Goal: Task Accomplishment & Management: Manage account settings

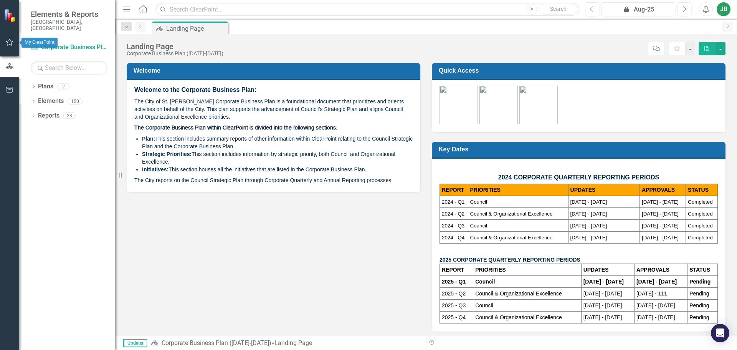
click at [9, 40] on icon "button" at bounding box center [10, 42] width 8 height 6
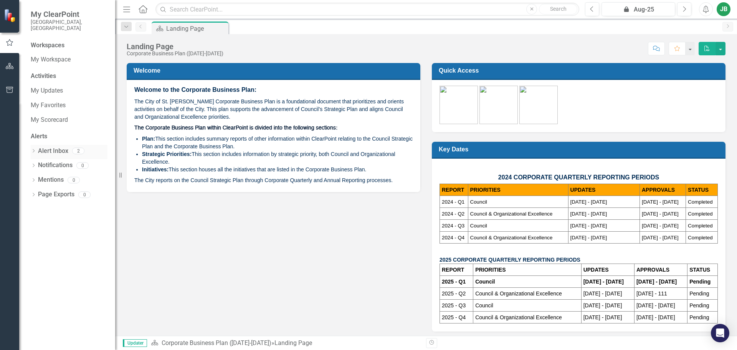
click at [55, 147] on link "Alert Inbox" at bounding box center [53, 151] width 30 height 9
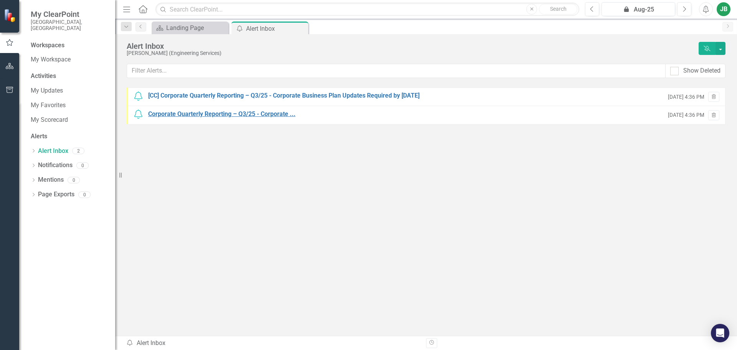
click at [200, 115] on div "Corporate Quarterly Reporting – Q3/25 - Corporate ..." at bounding box center [221, 114] width 147 height 9
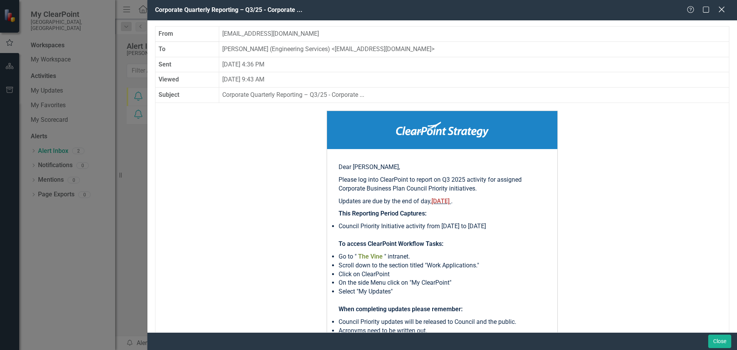
click at [723, 9] on icon at bounding box center [722, 10] width 6 height 6
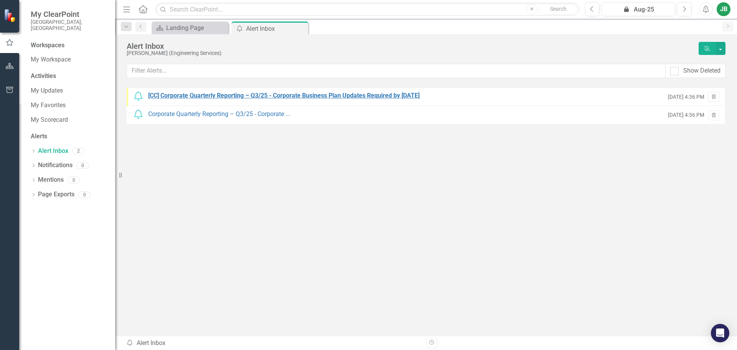
click at [210, 94] on div "[CC] Corporate Quarterly Reporting – Q3/25 - Corporate Business Plan Updates Re…" at bounding box center [284, 95] width 272 height 9
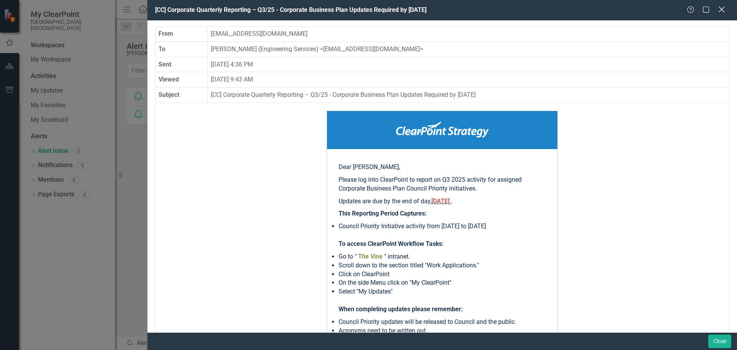
click at [721, 8] on icon at bounding box center [722, 10] width 6 height 6
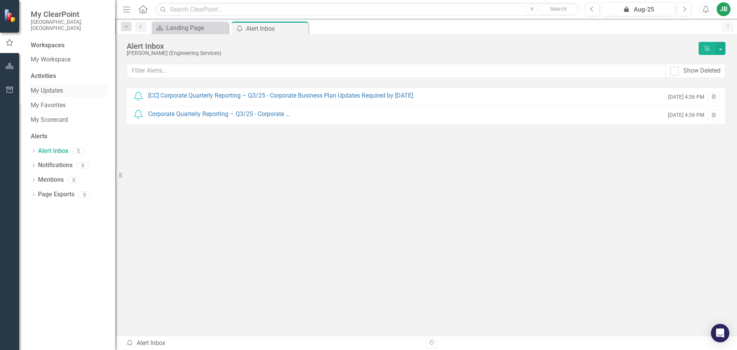
click at [40, 86] on link "My Updates" at bounding box center [69, 90] width 77 height 9
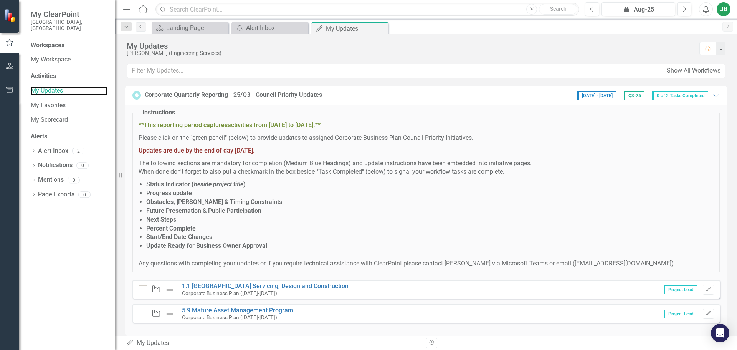
scroll to position [10, 0]
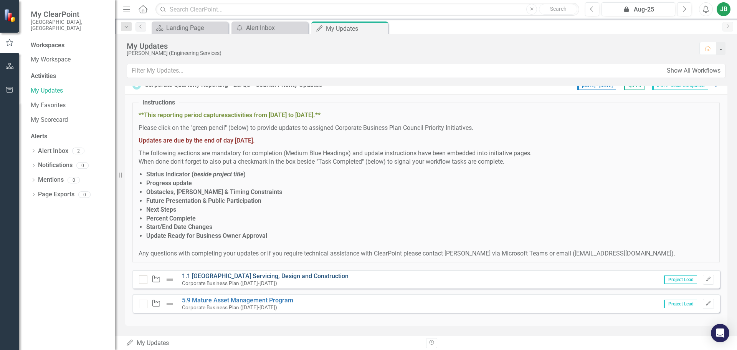
click at [311, 277] on link "1.1 [GEOGRAPHIC_DATA] Servicing, Design and Construction" at bounding box center [265, 275] width 167 height 7
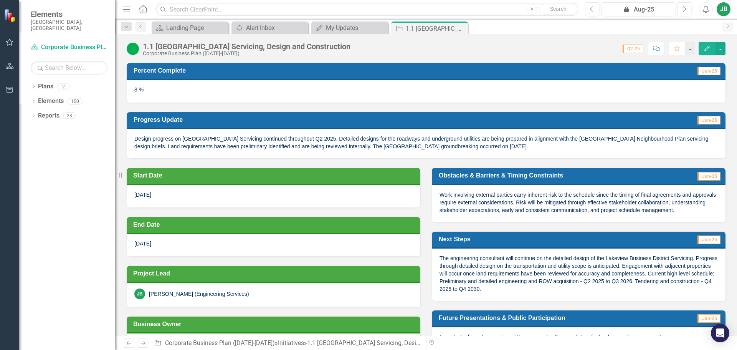
click at [709, 48] on icon "Edit" at bounding box center [707, 48] width 7 height 5
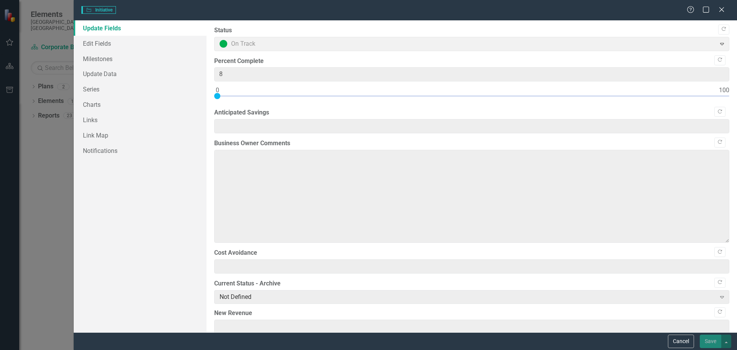
type textarea "Design progress on [GEOGRAPHIC_DATA] Servicing continued throughout Q2 2025. De…"
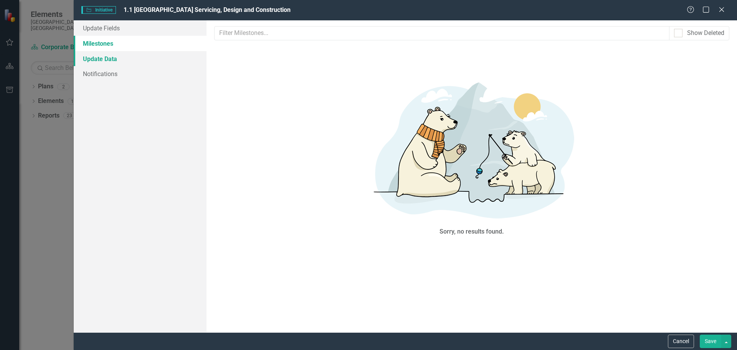
click at [98, 55] on link "Update Data" at bounding box center [140, 58] width 133 height 15
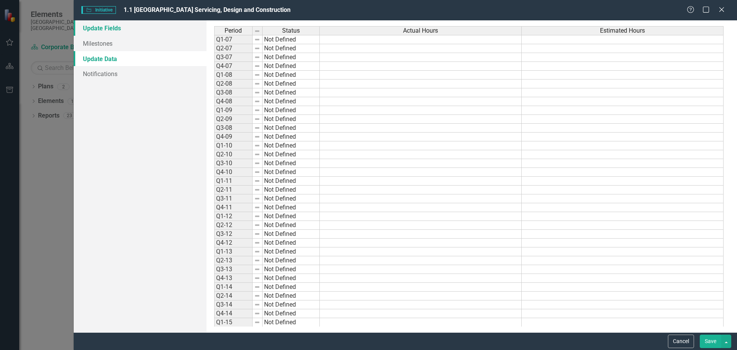
click at [109, 30] on link "Update Fields" at bounding box center [140, 27] width 133 height 15
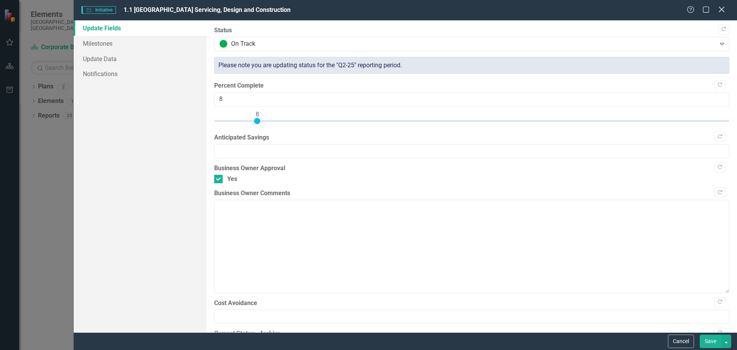
click at [721, 10] on icon at bounding box center [722, 10] width 6 height 6
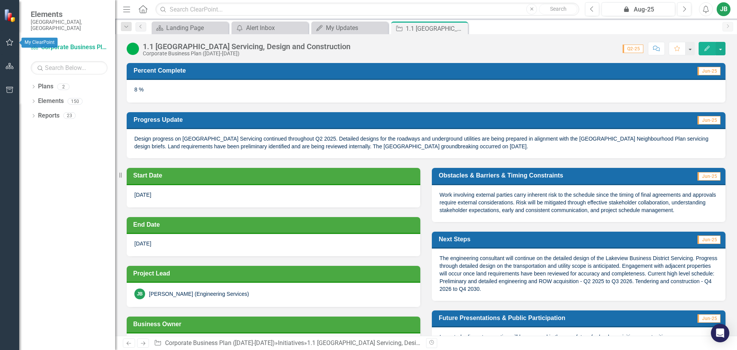
click at [13, 42] on icon "button" at bounding box center [9, 42] width 7 height 7
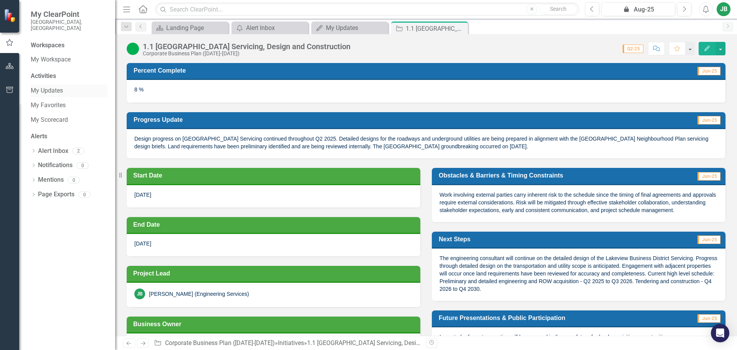
click at [44, 86] on link "My Updates" at bounding box center [69, 90] width 77 height 9
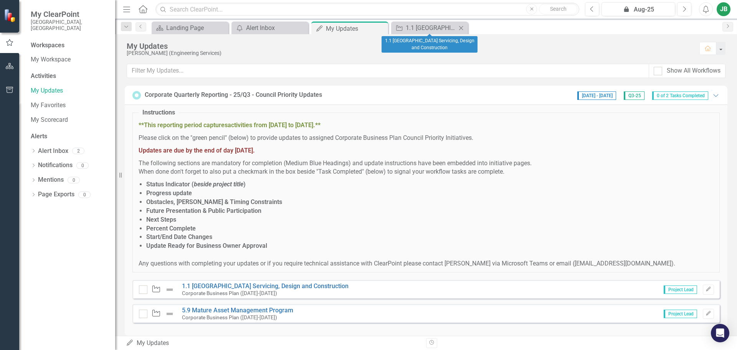
click at [464, 28] on icon "Close" at bounding box center [461, 28] width 8 height 6
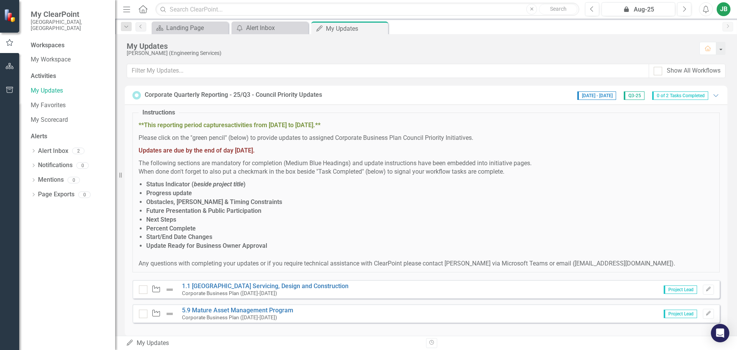
scroll to position [10, 0]
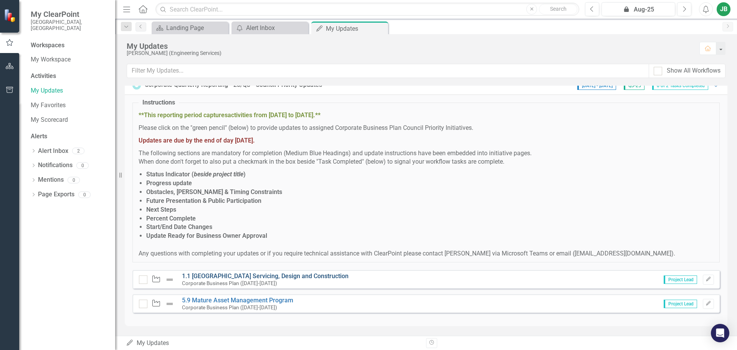
click at [283, 276] on link "1.1 [GEOGRAPHIC_DATA] Servicing, Design and Construction" at bounding box center [265, 275] width 167 height 7
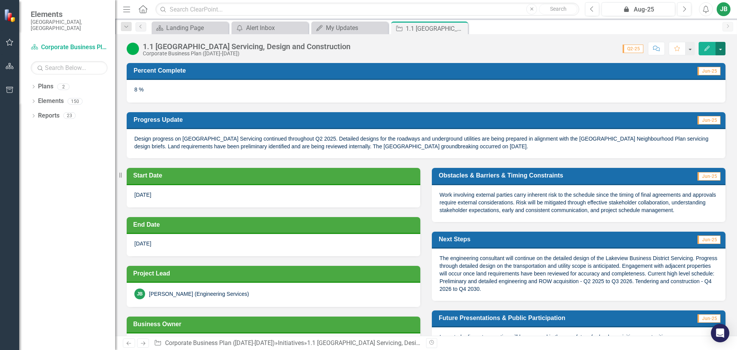
click at [720, 49] on button "button" at bounding box center [721, 48] width 10 height 13
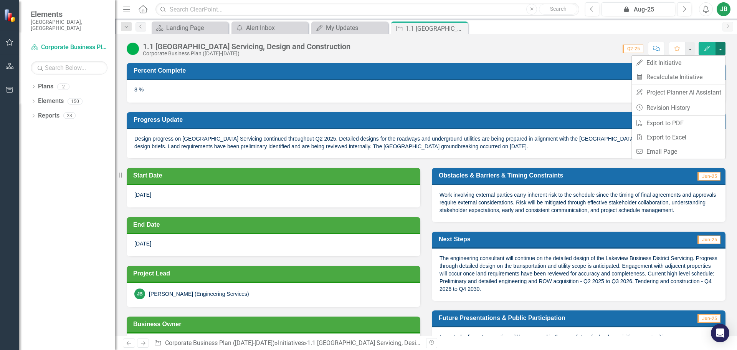
click at [720, 49] on button "button" at bounding box center [721, 48] width 10 height 13
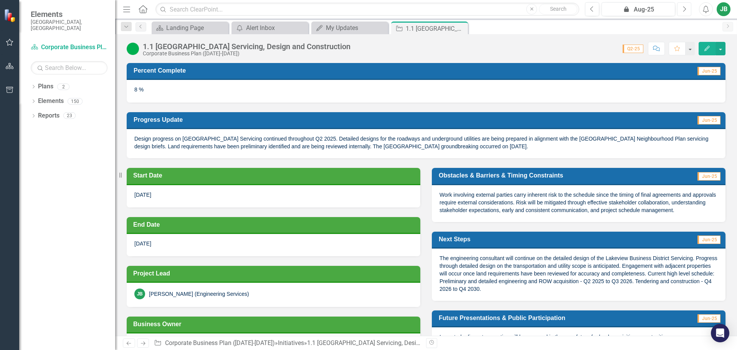
click at [685, 9] on icon "Next" at bounding box center [684, 9] width 4 height 7
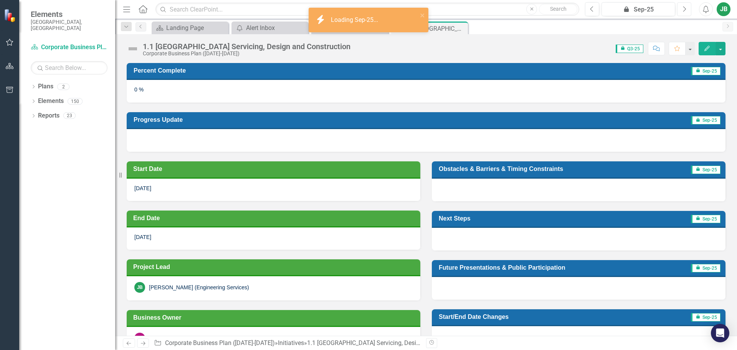
click at [685, 9] on icon "Next" at bounding box center [684, 9] width 4 height 7
click at [592, 9] on icon "Previous" at bounding box center [592, 9] width 4 height 7
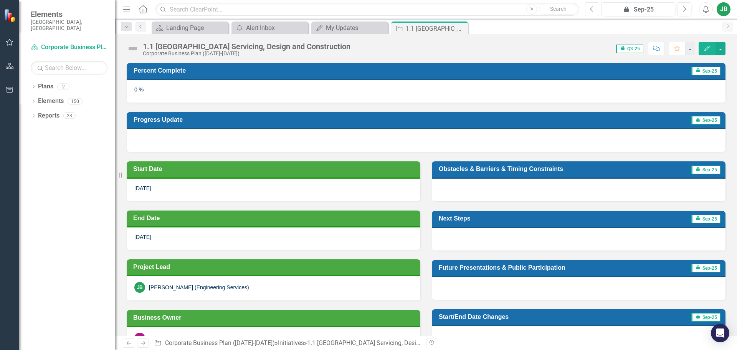
click at [593, 8] on icon "Previous" at bounding box center [592, 9] width 4 height 7
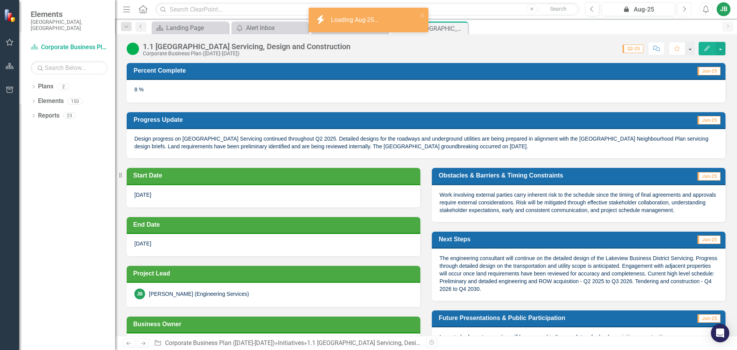
click at [687, 10] on button "Next" at bounding box center [684, 9] width 14 height 14
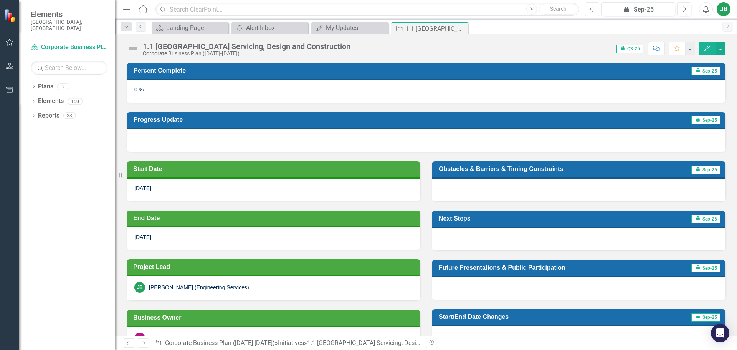
click at [594, 10] on icon "Previous" at bounding box center [592, 9] width 4 height 7
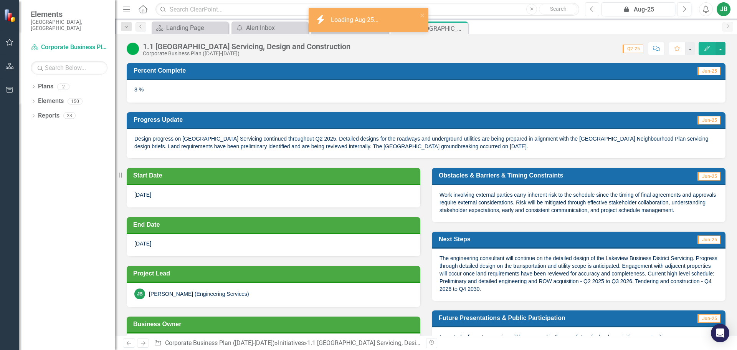
click at [594, 10] on icon "Previous" at bounding box center [592, 9] width 4 height 7
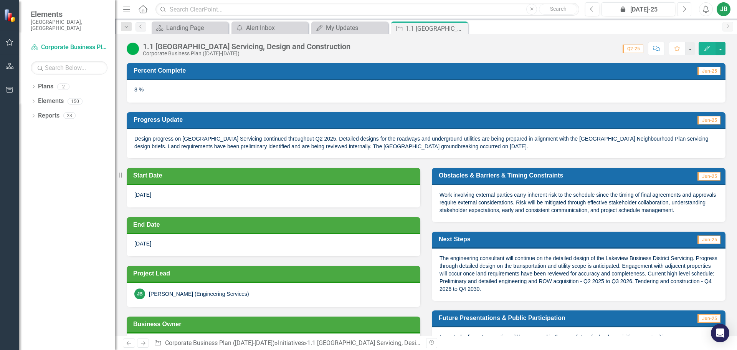
click at [684, 10] on icon "Next" at bounding box center [684, 9] width 4 height 7
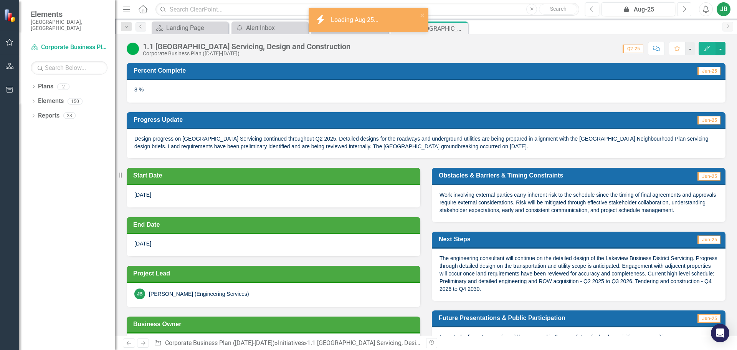
click at [684, 10] on icon "Next" at bounding box center [684, 9] width 4 height 7
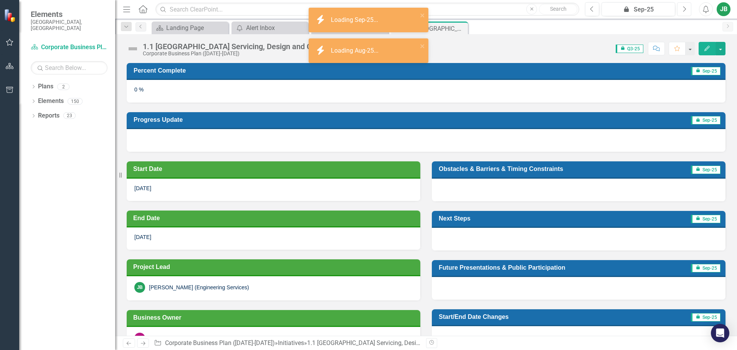
click at [684, 10] on icon "Next" at bounding box center [684, 9] width 4 height 7
click at [591, 8] on icon "Previous" at bounding box center [592, 9] width 4 height 7
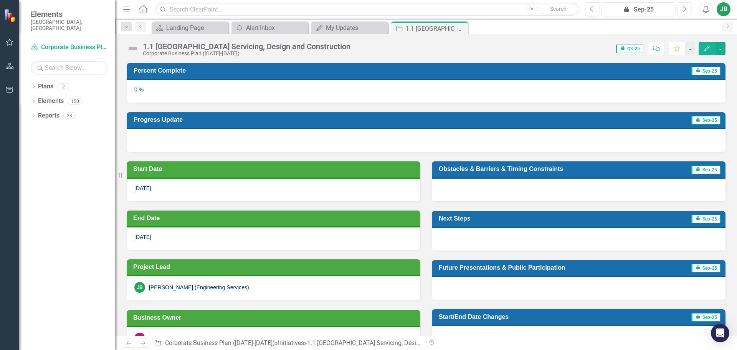
click at [715, 50] on button "Edit" at bounding box center [707, 48] width 17 height 13
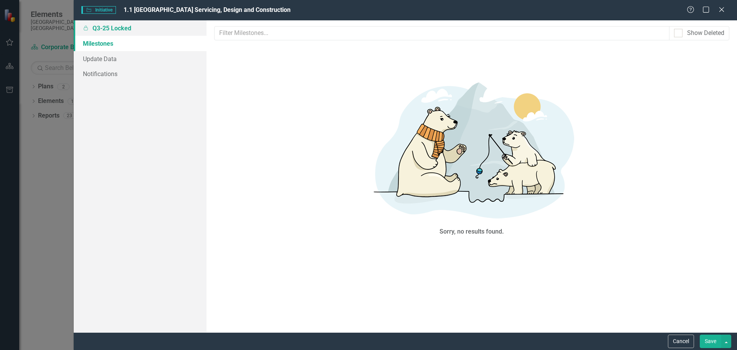
click at [113, 30] on link "Locked Q3-25 Locked" at bounding box center [140, 27] width 133 height 15
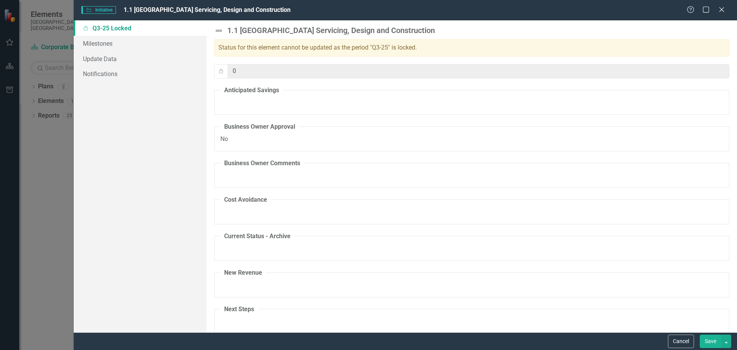
click at [247, 107] on fieldset "Anticipated Savings" at bounding box center [471, 100] width 515 height 29
click at [235, 134] on fieldset "Business Owner Approval No" at bounding box center [471, 137] width 515 height 29
click at [90, 57] on link "Update Data" at bounding box center [140, 58] width 133 height 15
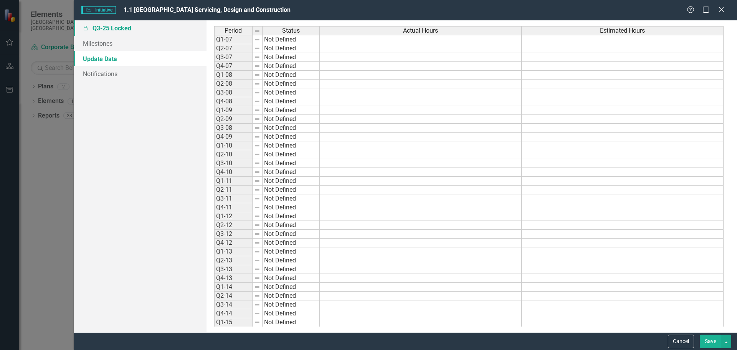
click at [107, 31] on link "Locked Q3-25 Locked" at bounding box center [140, 27] width 133 height 15
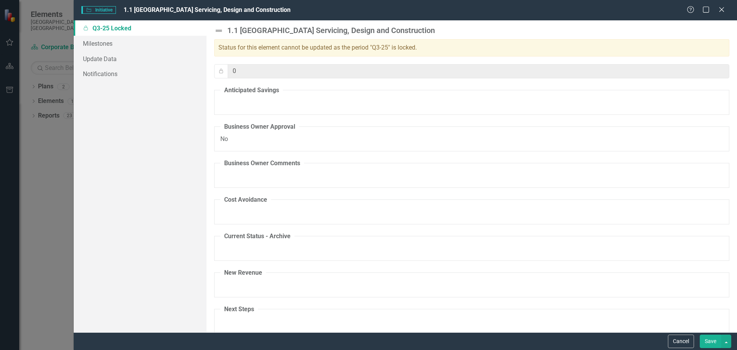
click at [726, 12] on div "Help Maximize Close" at bounding box center [708, 10] width 43 height 9
click at [723, 12] on icon "Close" at bounding box center [722, 9] width 10 height 7
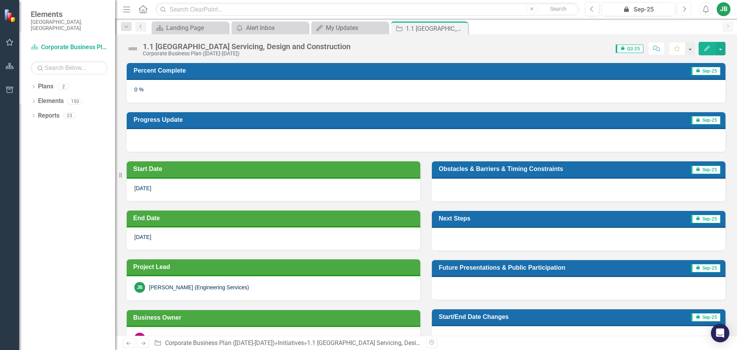
click at [685, 10] on icon "Next" at bounding box center [684, 9] width 4 height 7
click at [712, 47] on button "Edit" at bounding box center [707, 48] width 17 height 13
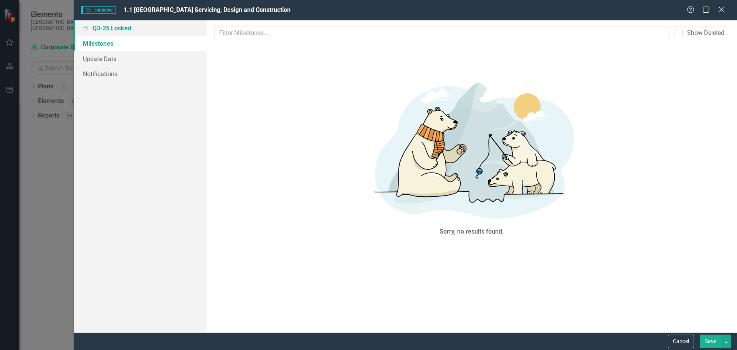
click at [102, 26] on link "Locked Q3-25 Locked" at bounding box center [140, 27] width 133 height 15
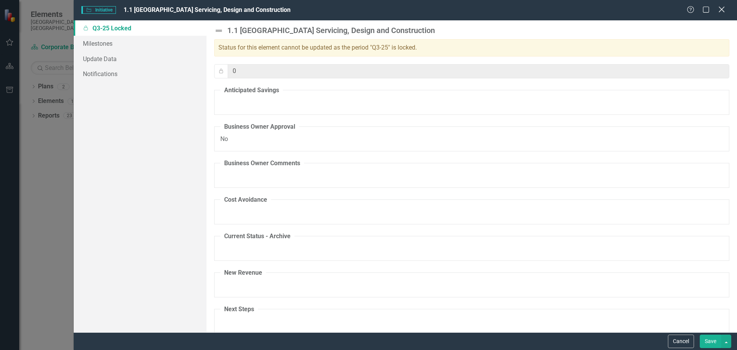
click at [722, 7] on icon "Close" at bounding box center [722, 9] width 10 height 7
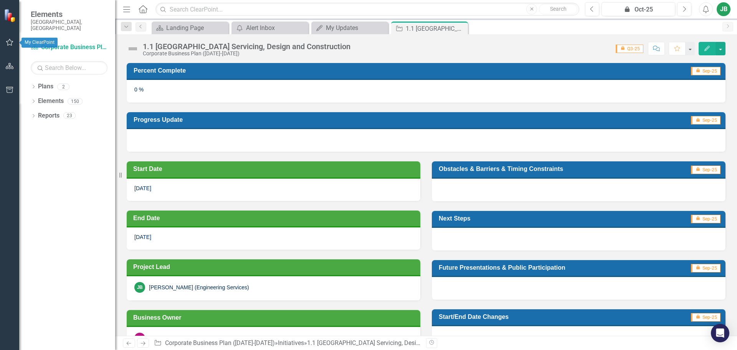
click at [9, 42] on icon "button" at bounding box center [10, 42] width 8 height 6
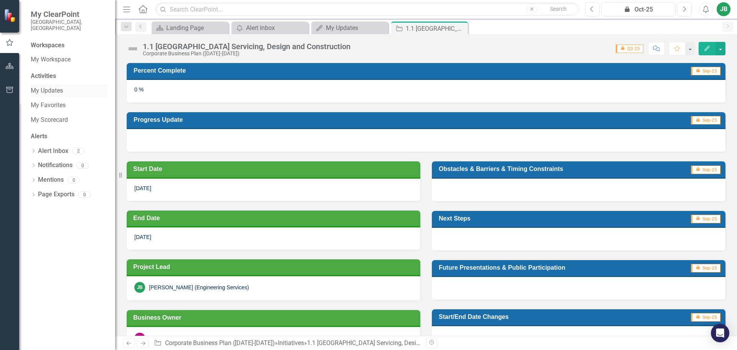
click at [57, 86] on link "My Updates" at bounding box center [69, 90] width 77 height 9
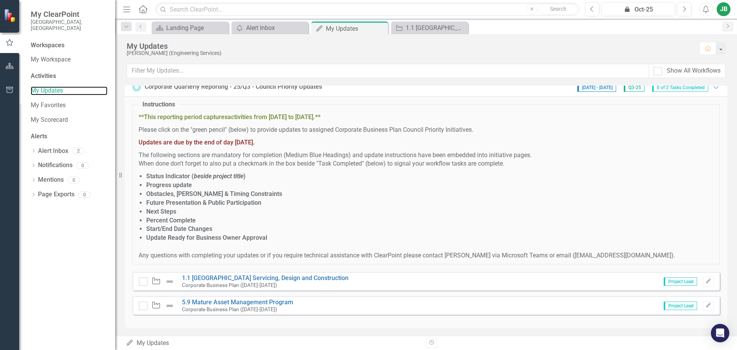
scroll to position [10, 0]
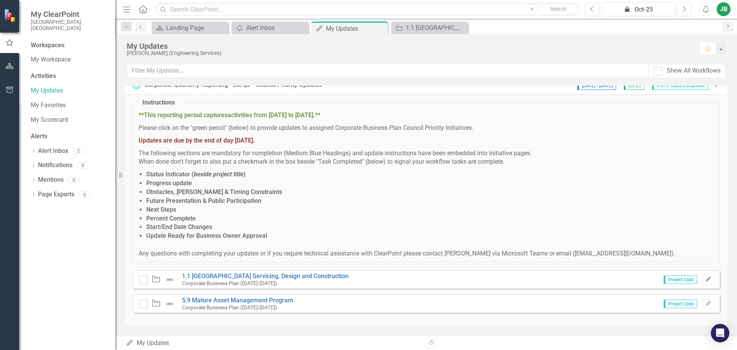
click at [706, 280] on icon "Edit" at bounding box center [709, 279] width 6 height 5
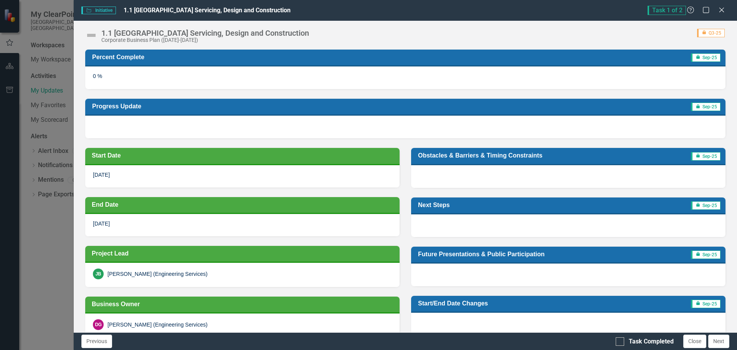
click at [146, 85] on div "0 %" at bounding box center [405, 77] width 641 height 22
click at [725, 9] on div "Task 1 of 2 Help Maximize Close" at bounding box center [689, 10] width 82 height 9
click at [724, 10] on icon "Close" at bounding box center [722, 9] width 10 height 7
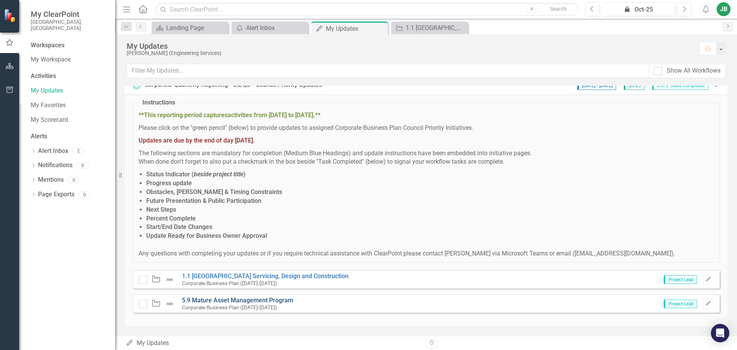
click at [226, 300] on link "5.9 Mature Asset Management Program" at bounding box center [237, 299] width 111 height 7
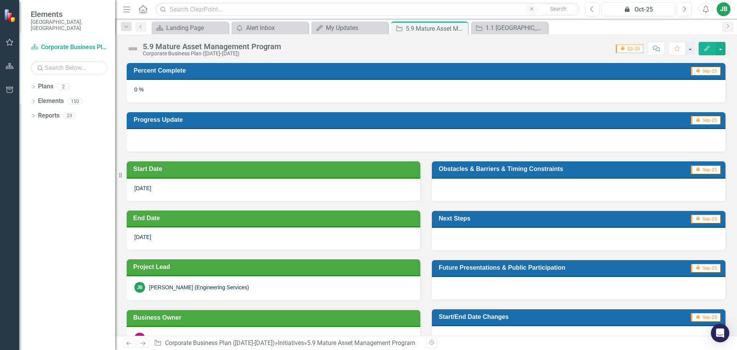
click at [710, 50] on icon "Edit" at bounding box center [707, 48] width 7 height 5
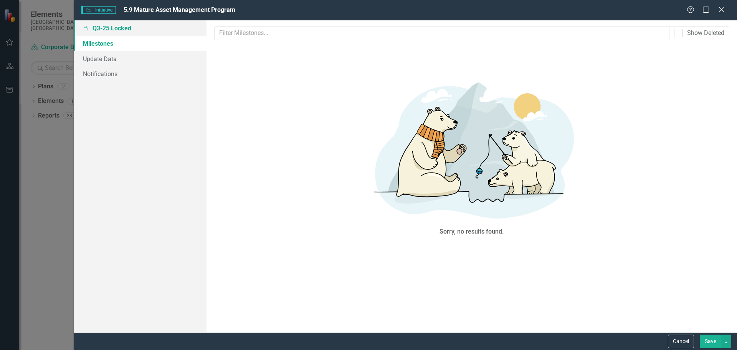
click at [130, 30] on link "Locked Q3-25 Locked" at bounding box center [140, 27] width 133 height 15
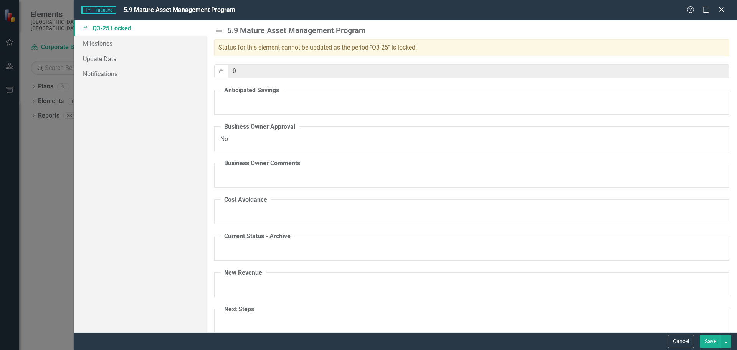
click at [506, 154] on div "5.9 Mature Asset Management Program Status for this element cannot be updated a…" at bounding box center [471, 325] width 515 height 599
click at [730, 343] on button "button" at bounding box center [727, 340] width 10 height 13
click at [266, 139] on fieldset "Business Owner Approval No" at bounding box center [471, 137] width 515 height 29
click at [245, 169] on fieldset "Business Owner Comments" at bounding box center [471, 173] width 515 height 29
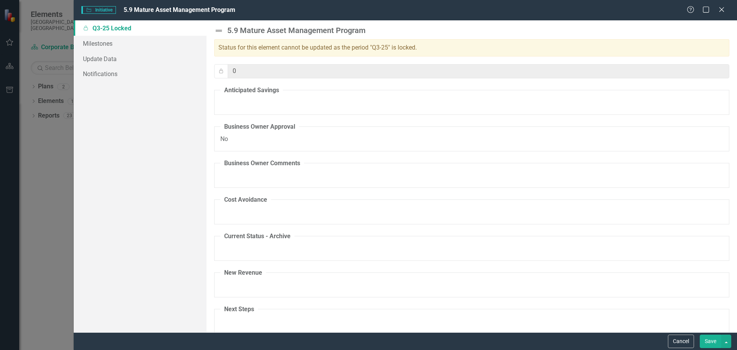
click at [251, 197] on legend "Cost Avoidance" at bounding box center [245, 199] width 51 height 9
click at [358, 49] on div "Status for this element cannot be updated as the period "Q3-25" is locked." at bounding box center [471, 47] width 515 height 17
click at [721, 8] on icon "Close" at bounding box center [722, 9] width 10 height 7
